Goal: Navigation & Orientation: Find specific page/section

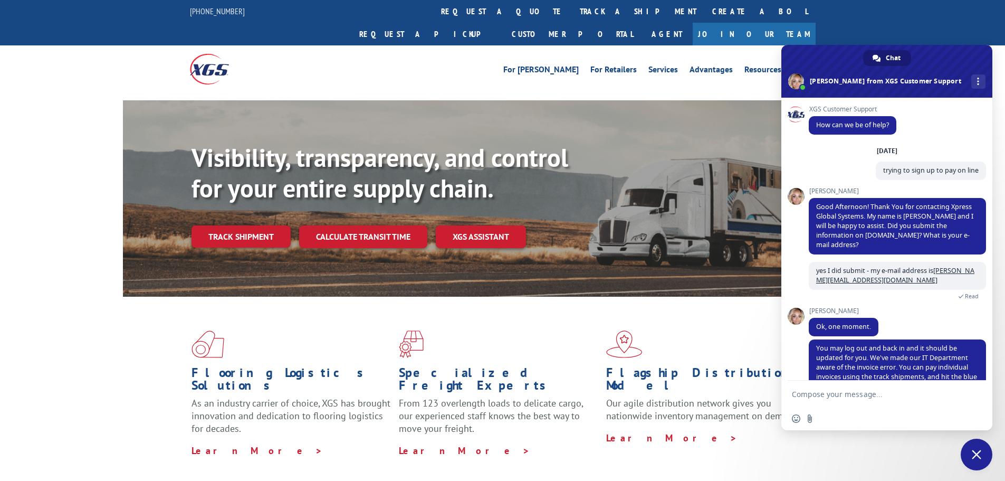
scroll to position [40, 0]
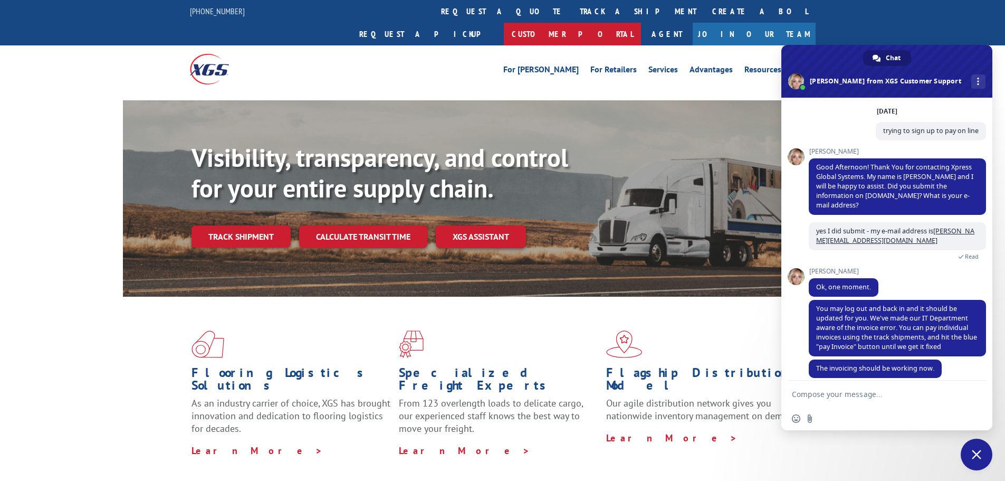
click at [641, 23] on link "Customer Portal" at bounding box center [572, 34] width 137 height 23
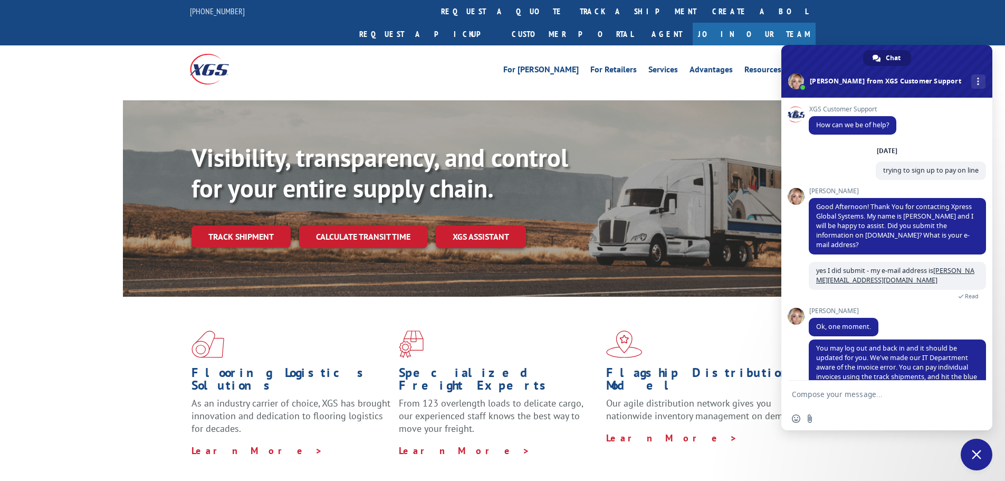
scroll to position [40, 0]
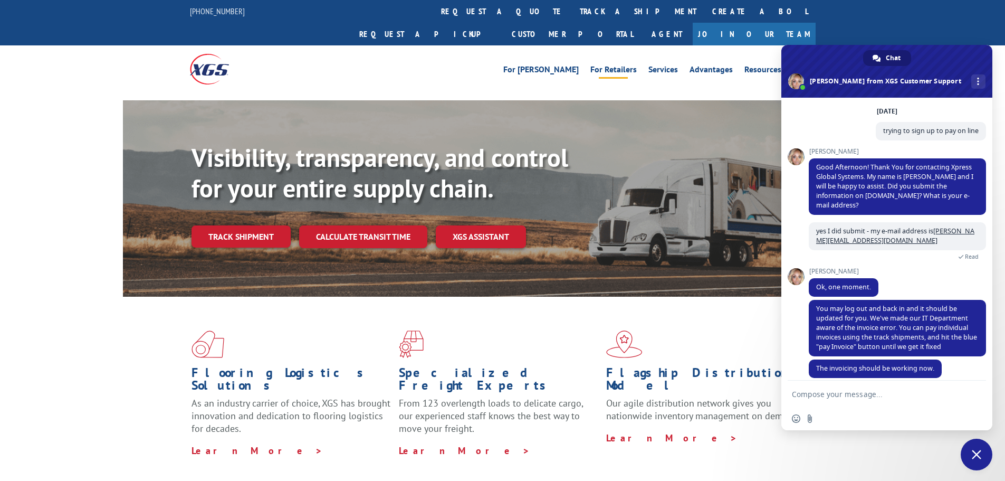
click at [612, 65] on link "For Retailers" at bounding box center [613, 71] width 46 height 12
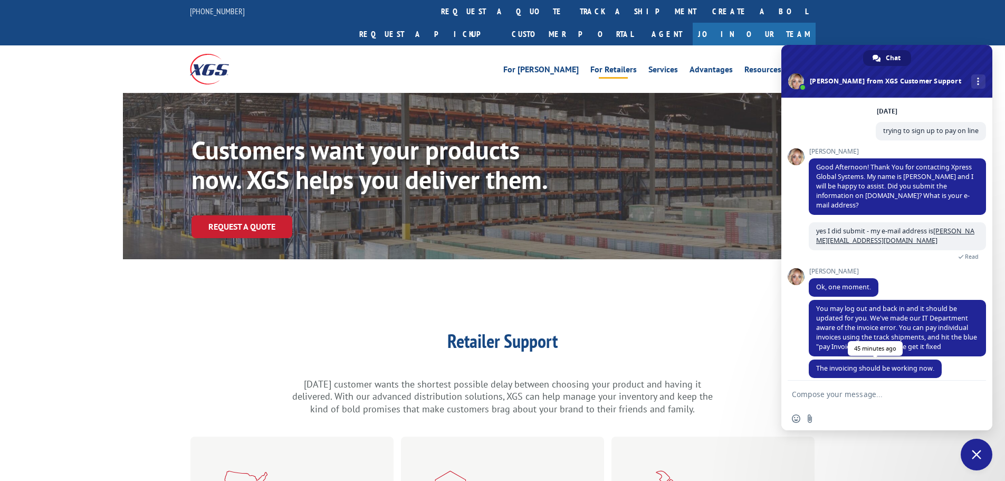
click at [886, 363] on span "The invoicing should be working now." at bounding box center [875, 367] width 118 height 9
click at [871, 363] on span "The invoicing should be working now." at bounding box center [875, 368] width 133 height 18
click at [865, 363] on span "The invoicing should be working now." at bounding box center [875, 367] width 118 height 9
click at [855, 366] on span "The invoicing should be working now." at bounding box center [875, 368] width 133 height 18
click at [855, 363] on span "The invoicing should be working now." at bounding box center [875, 367] width 118 height 9
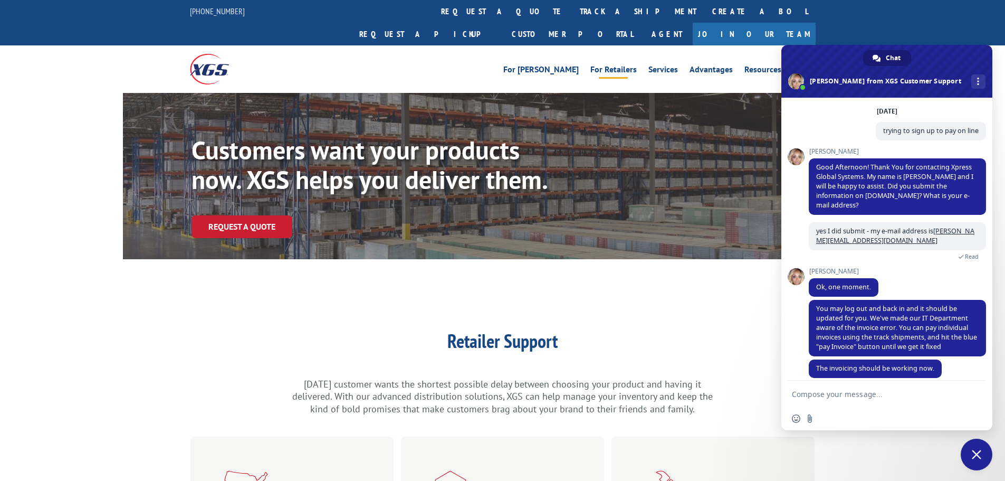
click at [985, 54] on span at bounding box center [886, 71] width 211 height 53
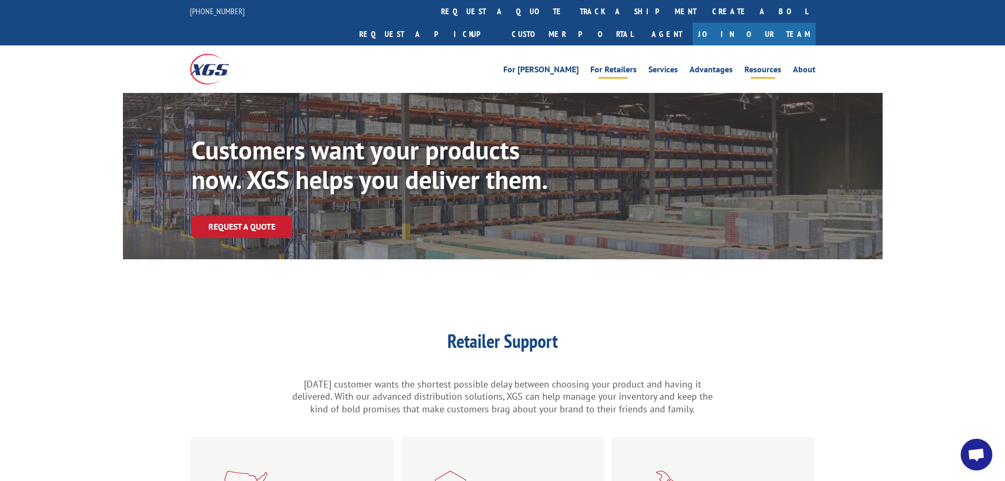
click at [772, 65] on link "Resources" at bounding box center [762, 71] width 37 height 12
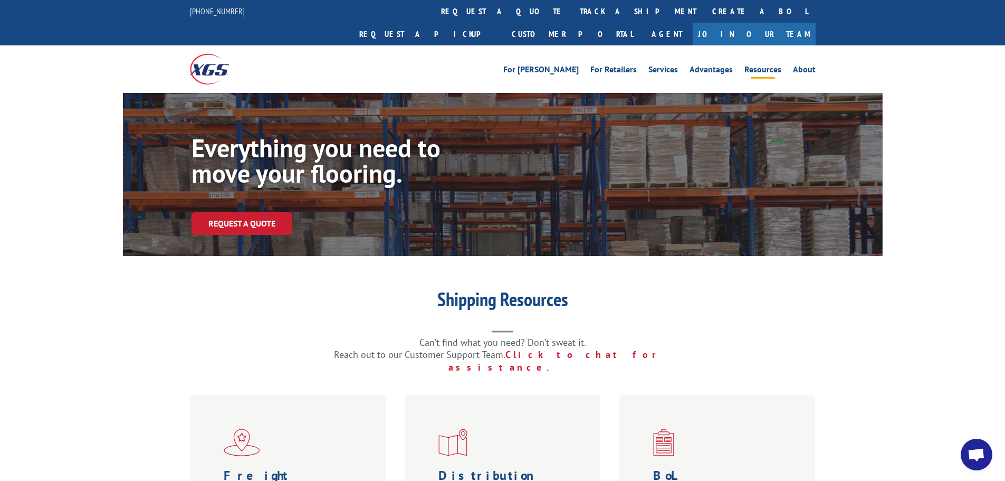
scroll to position [40, 0]
click at [669, 65] on link "Services" at bounding box center [663, 71] width 30 height 12
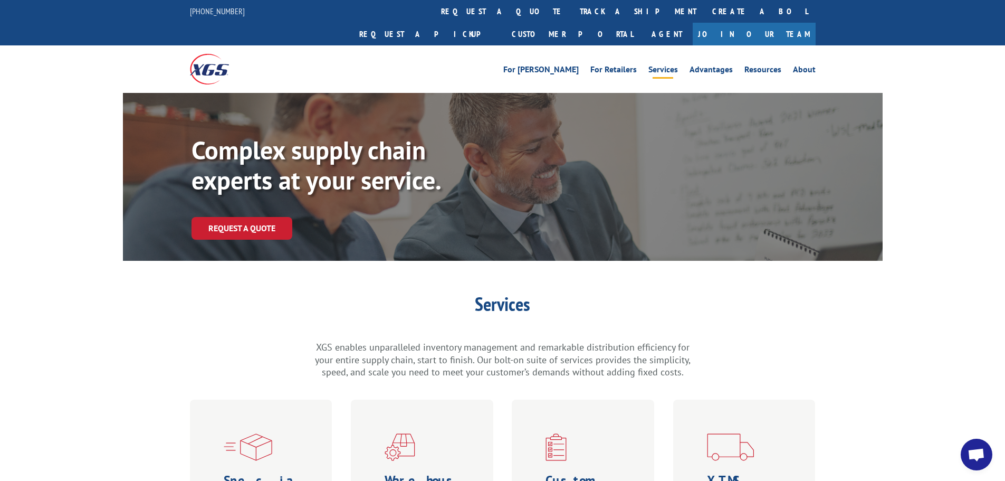
scroll to position [40, 0]
click at [615, 65] on link "For Retailers" at bounding box center [613, 71] width 46 height 12
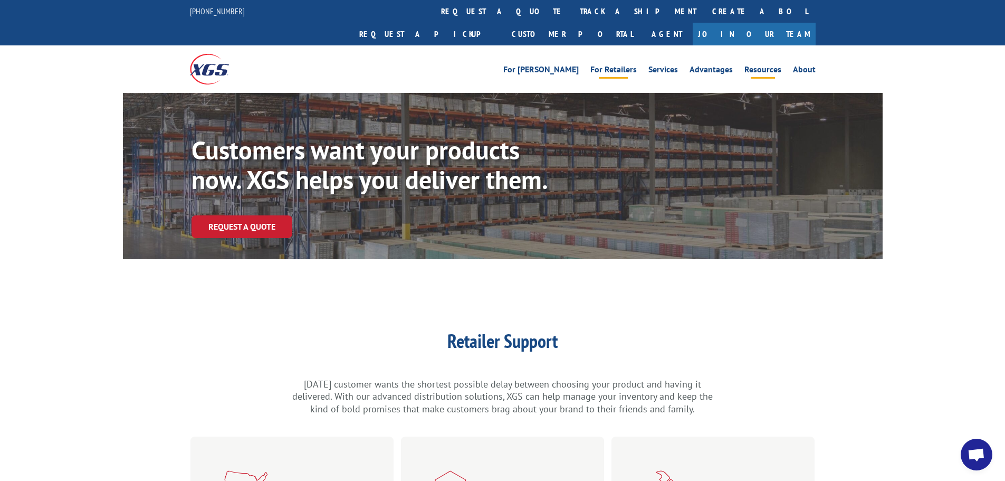
click at [766, 65] on link "Resources" at bounding box center [762, 71] width 37 height 12
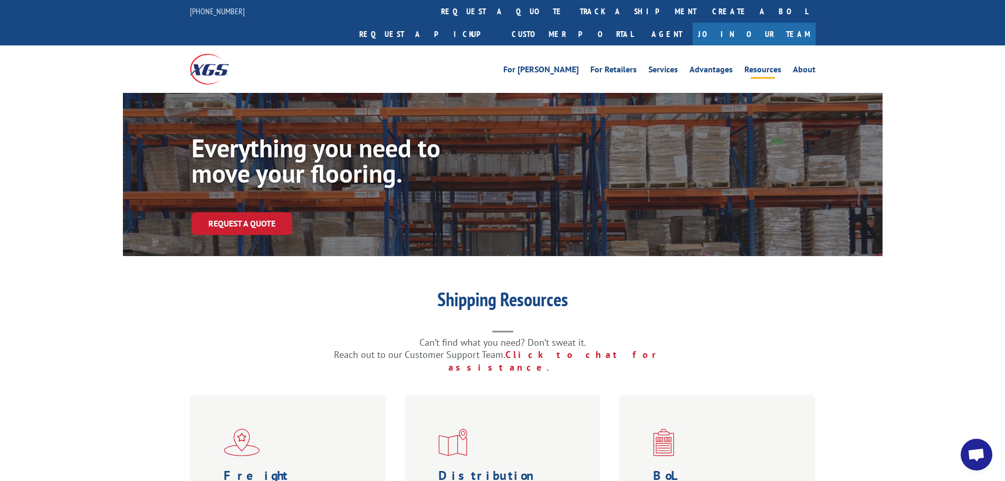
scroll to position [40, 0]
click at [715, 65] on link "Advantages" at bounding box center [710, 71] width 43 height 12
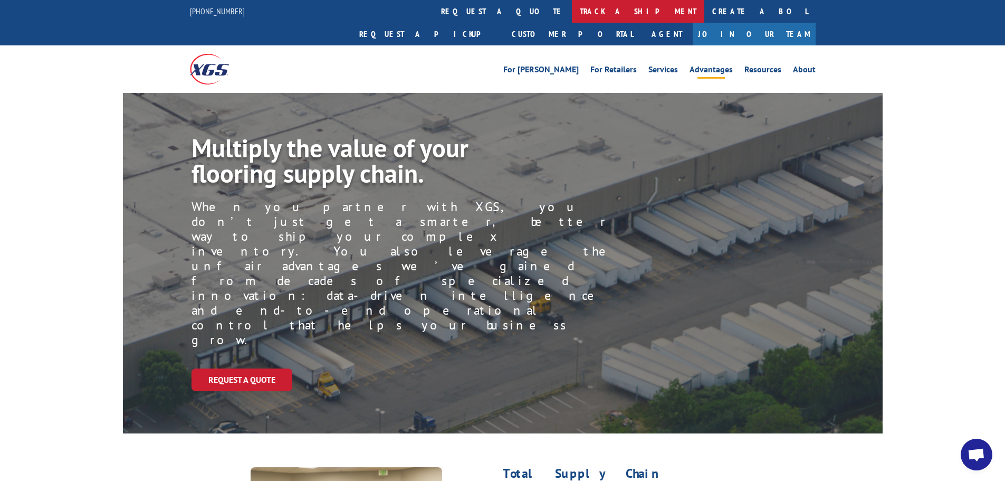
click at [572, 8] on link "track a shipment" at bounding box center [638, 11] width 132 height 23
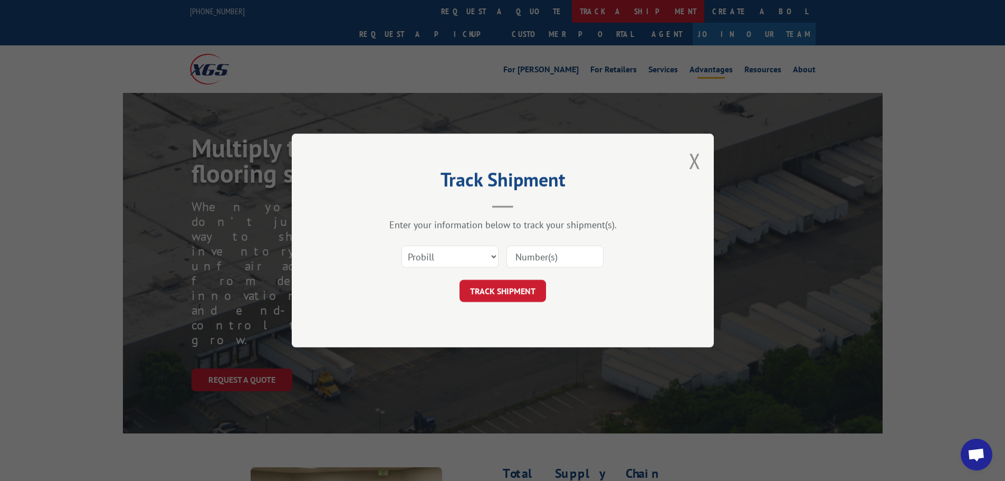
click at [480, 8] on div "Track Shipment Enter your information below to track your shipment(s). Select c…" at bounding box center [502, 240] width 1005 height 481
click at [689, 152] on button "Close modal" at bounding box center [695, 161] width 12 height 28
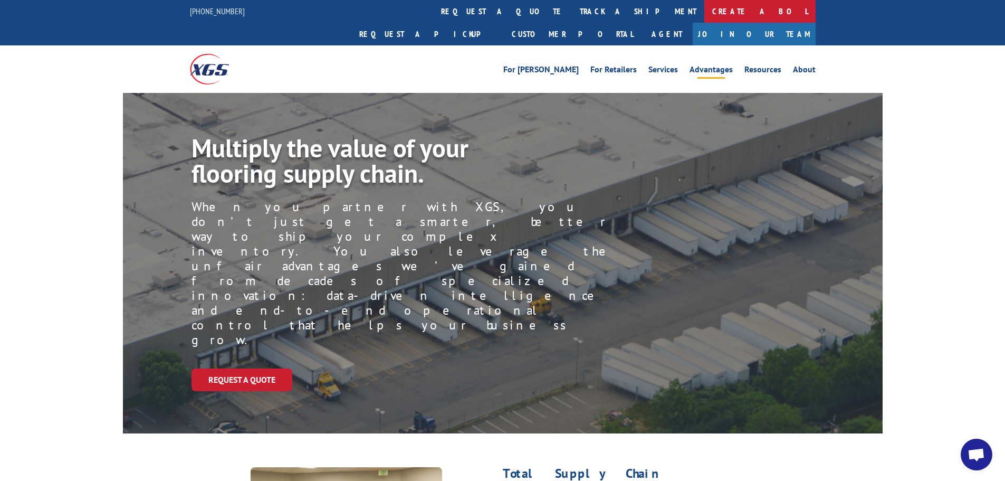
click at [704, 9] on link "Create a BOL" at bounding box center [759, 11] width 111 height 23
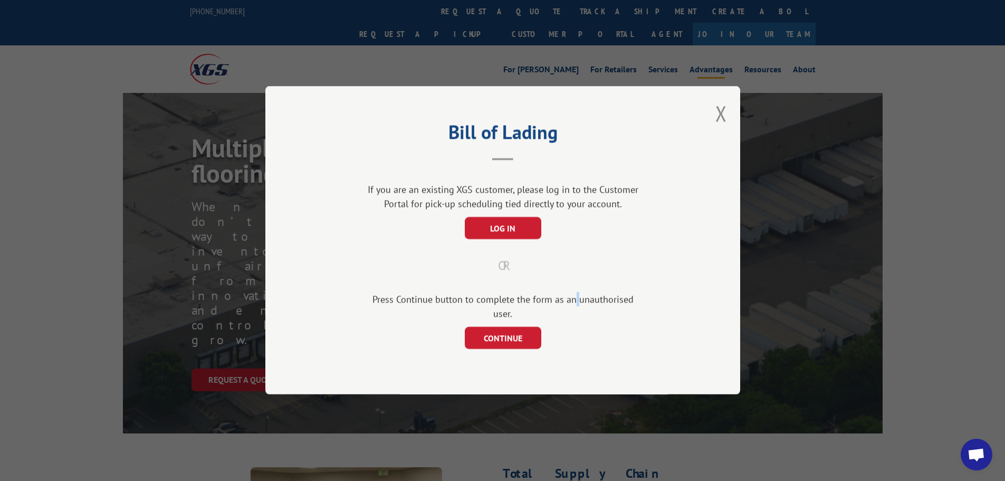
click at [566, 305] on div "Press Continue button to complete the form as an unauthorised user." at bounding box center [503, 306] width 280 height 28
click at [722, 117] on button "Close modal" at bounding box center [721, 113] width 12 height 28
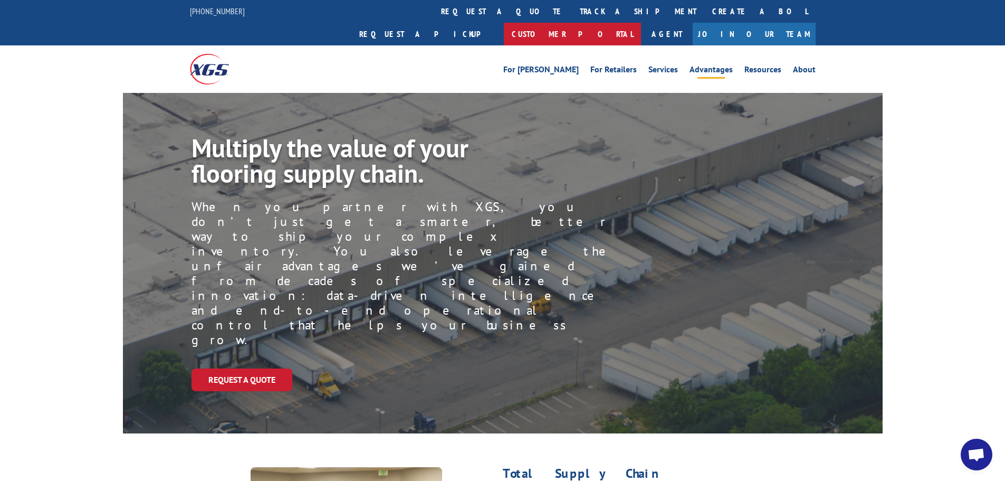
click at [641, 23] on link "Customer Portal" at bounding box center [572, 34] width 137 height 23
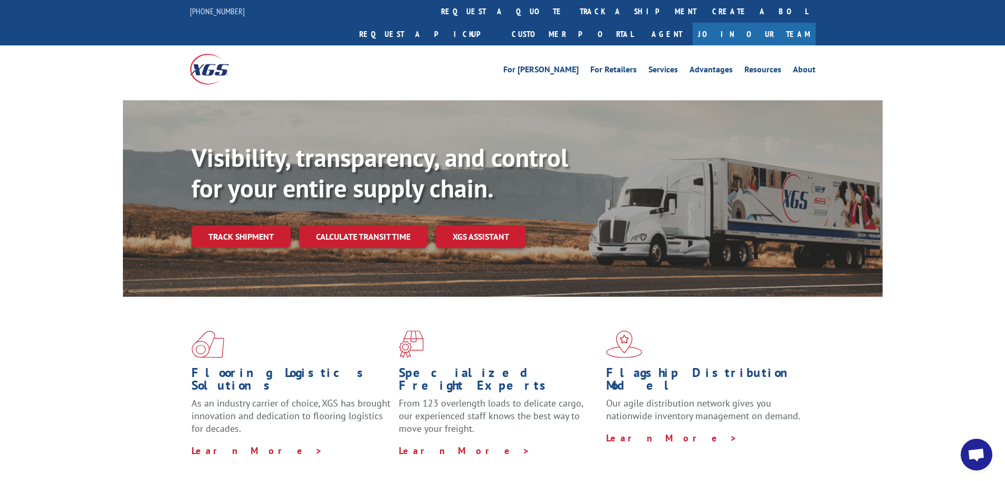
scroll to position [40, 0]
click at [468, 225] on link "XGS ASSISTANT" at bounding box center [481, 236] width 90 height 23
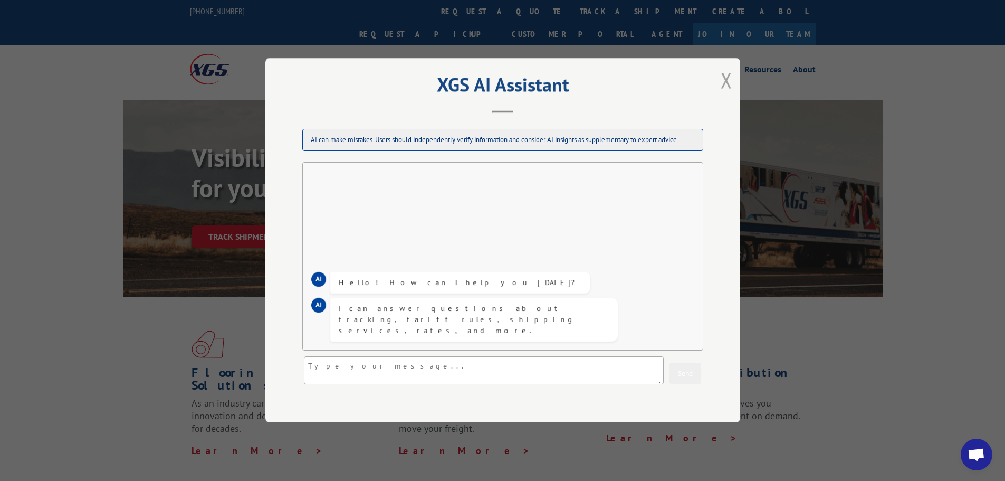
click at [724, 78] on button "Close modal" at bounding box center [727, 80] width 12 height 28
